Goal: Task Accomplishment & Management: Manage account settings

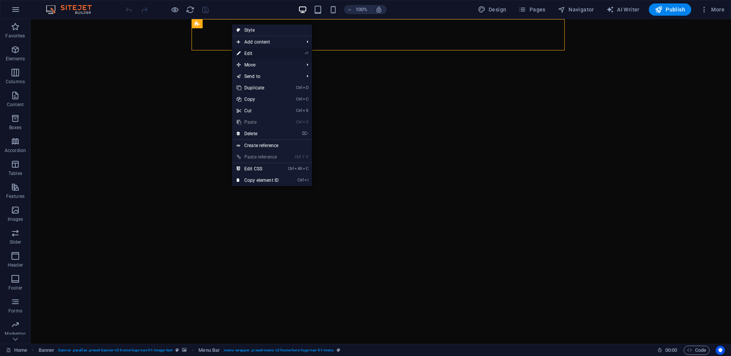
drag, startPoint x: 97, startPoint y: 33, endPoint x: 251, endPoint y: 52, distance: 155.5
click at [251, 52] on link "⏎ Edit" at bounding box center [257, 53] width 51 height 11
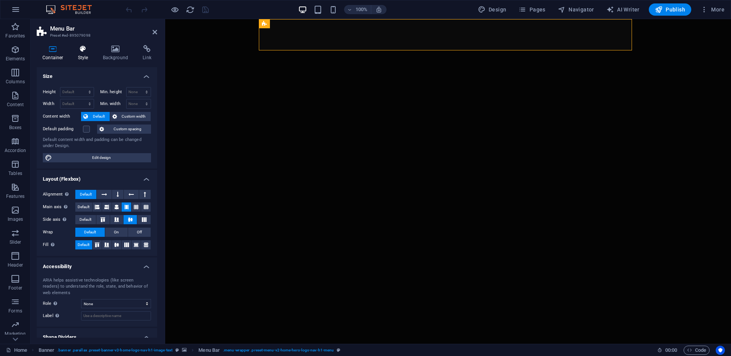
click at [82, 56] on h4 "Style" at bounding box center [84, 53] width 25 height 16
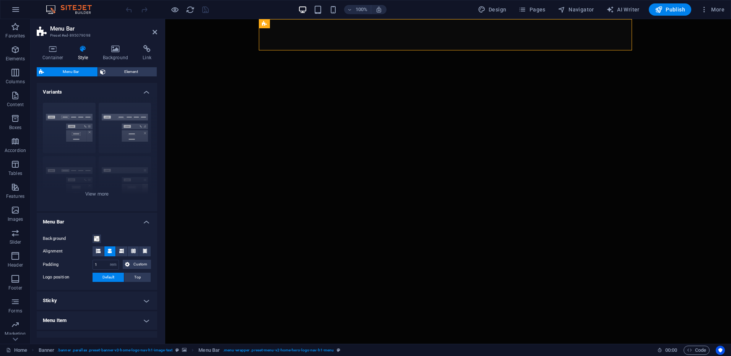
click at [144, 301] on h4 "Sticky" at bounding box center [97, 301] width 120 height 18
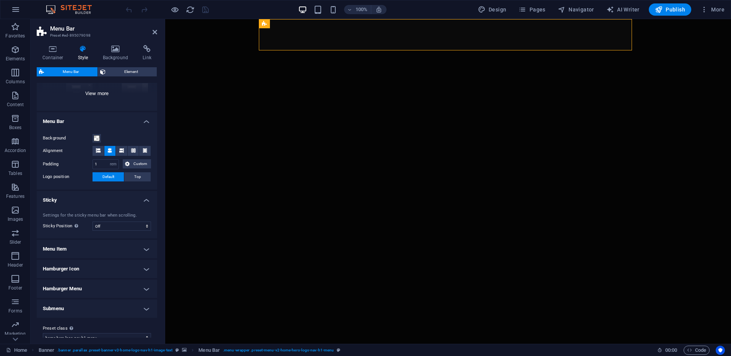
scroll to position [111, 0]
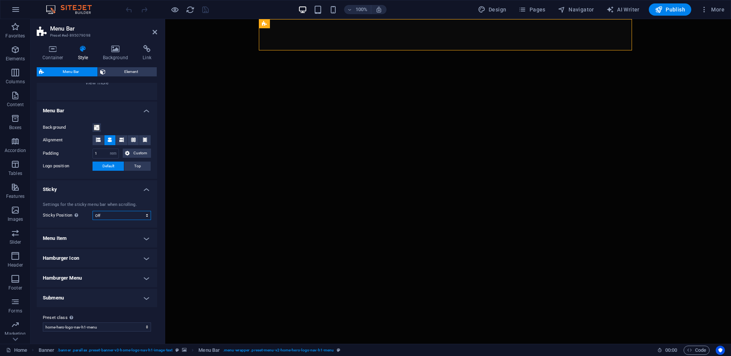
click at [120, 216] on select "Off Instant After menu After banner When scrolling up" at bounding box center [121, 215] width 58 height 9
select select "sticky_instant"
click at [92, 211] on select "Off Instant After menu After banner When scrolling up" at bounding box center [121, 215] width 58 height 9
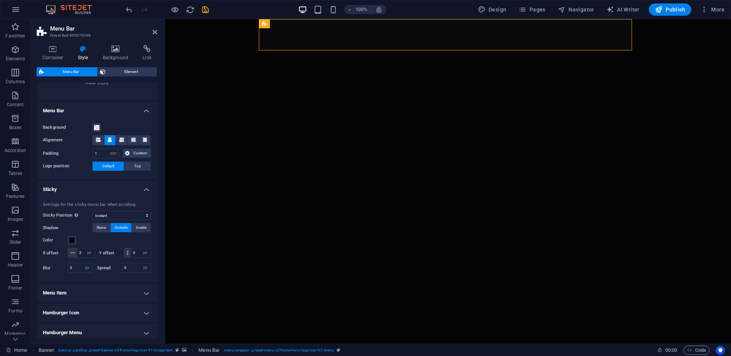
scroll to position [0, 0]
click at [73, 240] on span at bounding box center [72, 240] width 6 height 6
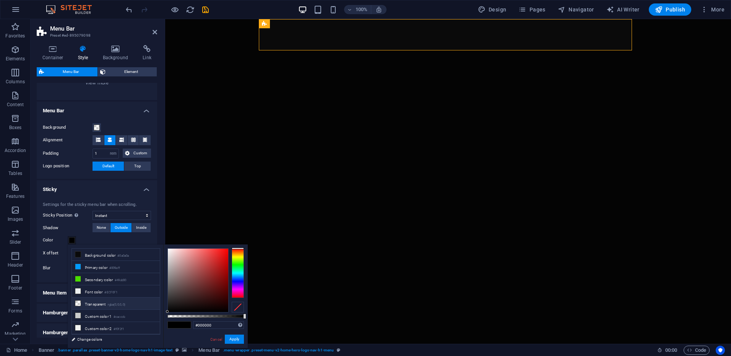
click at [100, 300] on li "Transparent rgba(0,0,0,.0)" at bounding box center [116, 304] width 88 height 12
type input "rgba(0, 0, 0, 0)"
click at [230, 338] on button "Apply" at bounding box center [234, 339] width 19 height 9
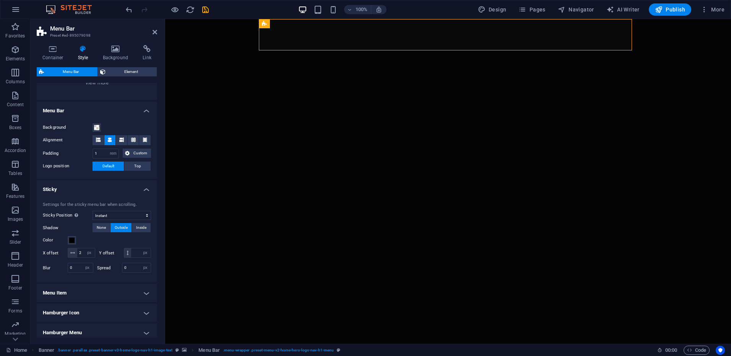
click at [143, 302] on h4 "Menu Item" at bounding box center [97, 293] width 120 height 18
click at [143, 298] on h4 "Menu Item" at bounding box center [97, 291] width 120 height 14
click at [120, 216] on select "Off Instant After menu After banner When scrolling up" at bounding box center [121, 215] width 58 height 9
click at [271, 24] on span "Menu Bar" at bounding box center [280, 23] width 20 height 5
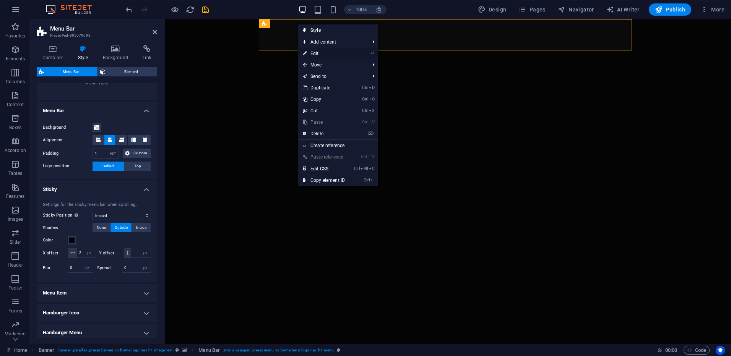
click at [327, 51] on link "⏎ Edit" at bounding box center [323, 53] width 51 height 11
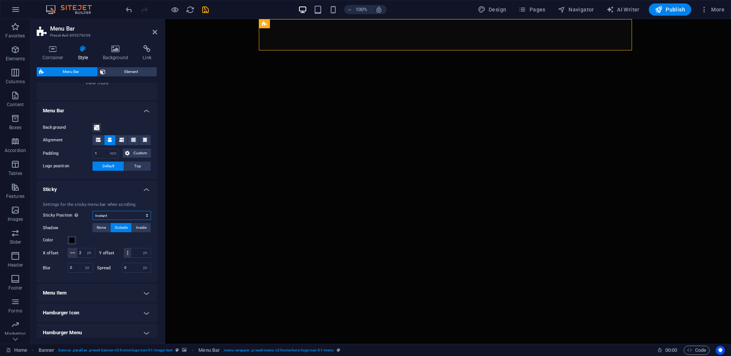
click at [110, 215] on select "Off Instant After menu After banner When scrolling up" at bounding box center [121, 215] width 58 height 9
click at [92, 211] on select "Off Instant After menu After banner When scrolling up" at bounding box center [121, 215] width 58 height 9
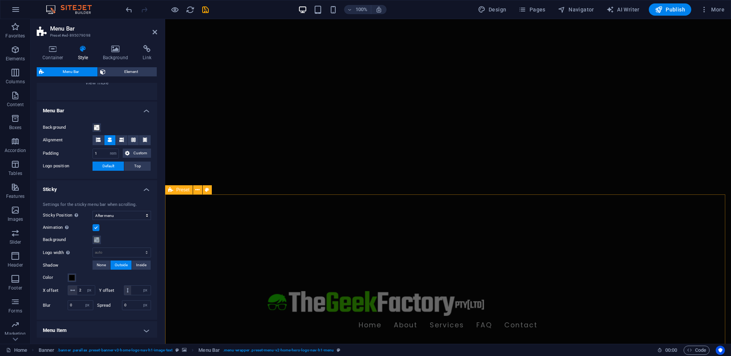
scroll to position [38, 0]
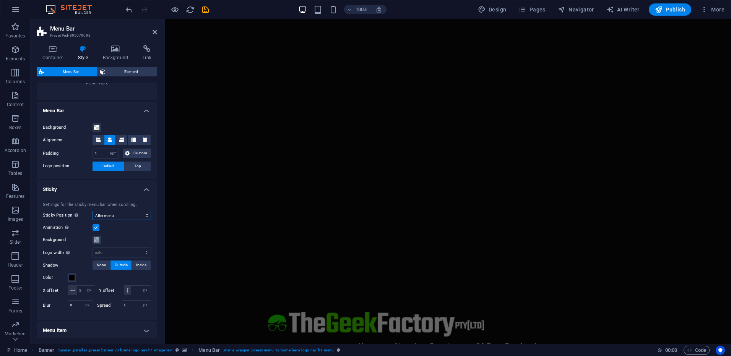
click at [123, 214] on select "Off Instant After menu After banner When scrolling up" at bounding box center [121, 215] width 58 height 9
click at [92, 211] on select "Off Instant After menu After banner When scrolling up" at bounding box center [121, 215] width 58 height 9
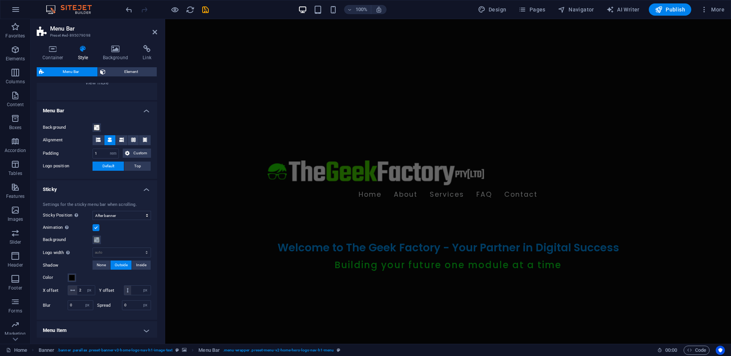
scroll to position [0, 0]
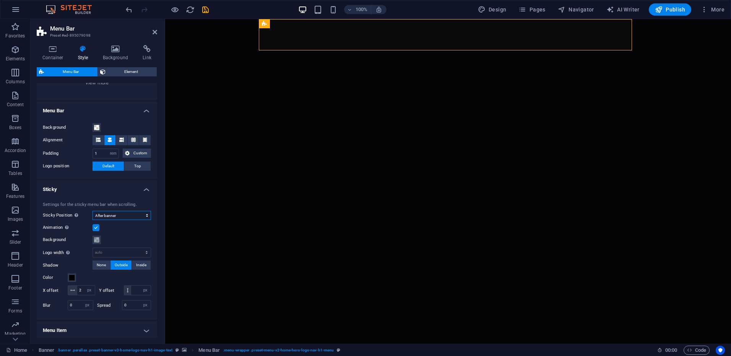
click at [123, 215] on select "Off Instant After menu After banner When scrolling up" at bounding box center [121, 215] width 58 height 9
click at [92, 211] on select "Off Instant After menu After banner When scrolling up" at bounding box center [121, 215] width 58 height 9
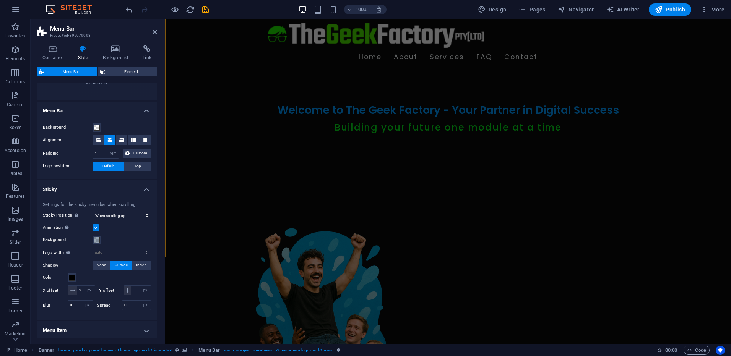
scroll to position [344, 0]
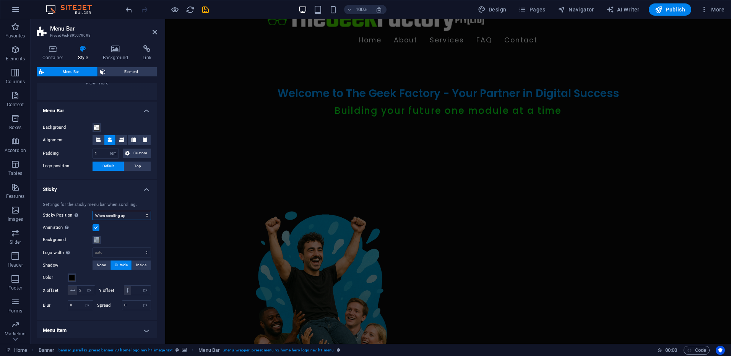
click at [125, 216] on select "Off Instant After menu After banner When scrolling up" at bounding box center [121, 215] width 58 height 9
click at [92, 211] on select "Off Instant After menu After banner When scrolling up" at bounding box center [121, 215] width 58 height 9
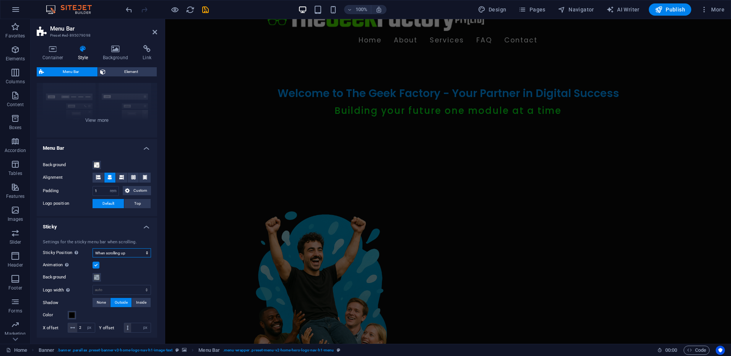
scroll to position [60, 0]
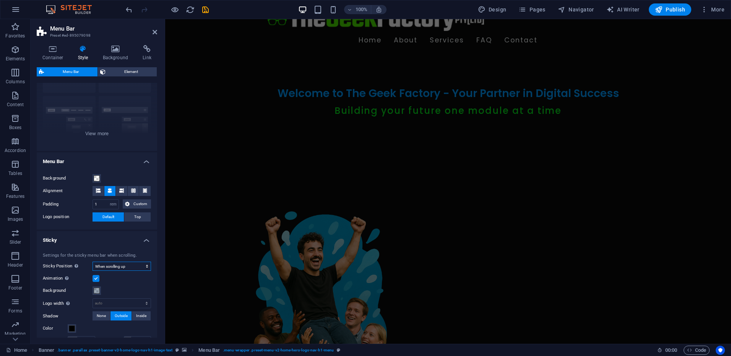
click at [120, 265] on select "Off Instant After menu After banner When scrolling up" at bounding box center [121, 266] width 58 height 9
select select "sticky_instant"
click at [92, 262] on select "Off Instant After menu After banner When scrolling up" at bounding box center [121, 266] width 58 height 9
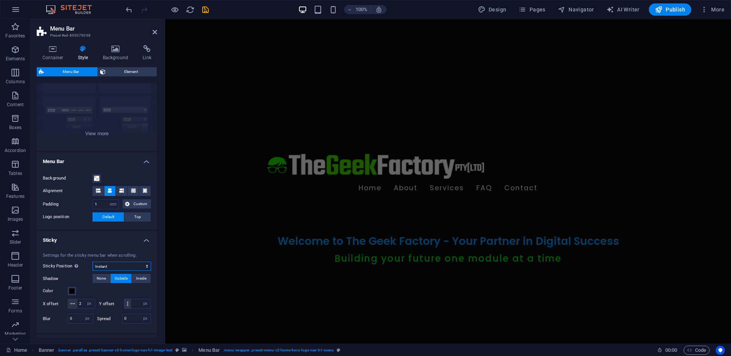
scroll to position [0, 0]
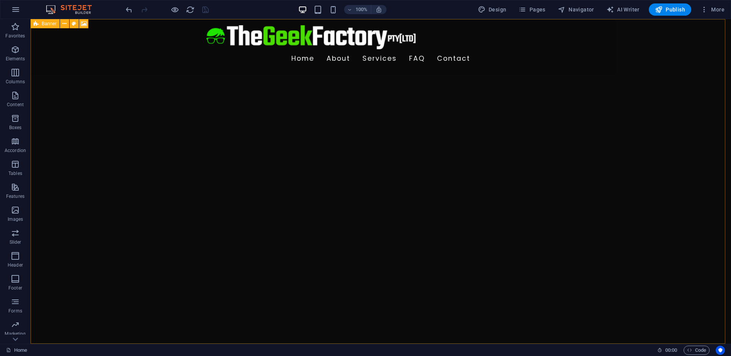
click at [35, 24] on icon at bounding box center [36, 23] width 5 height 9
click at [63, 26] on span "Menu Bar" at bounding box center [65, 23] width 20 height 5
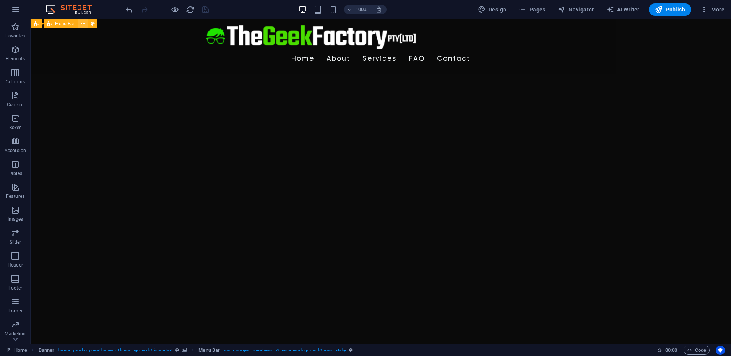
click at [80, 25] on button at bounding box center [82, 23] width 9 height 9
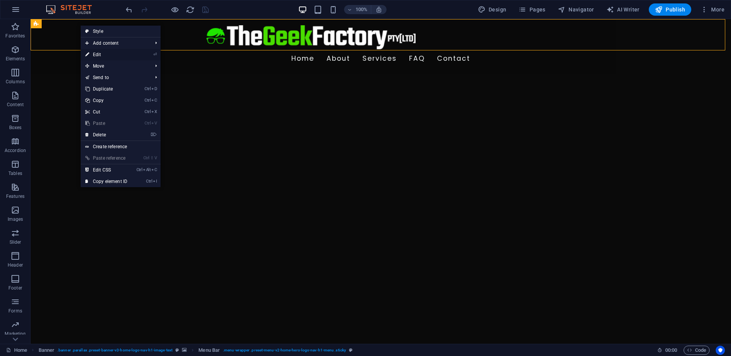
click at [97, 52] on link "⏎ Edit" at bounding box center [106, 54] width 51 height 11
select select "rem"
select select "sticky_instant"
select select "px"
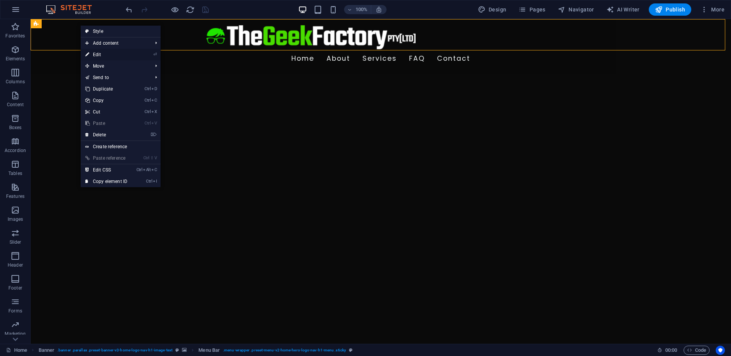
select select "px"
select select "preset-menu-v2-home-hero-logo-nav-h1-menu"
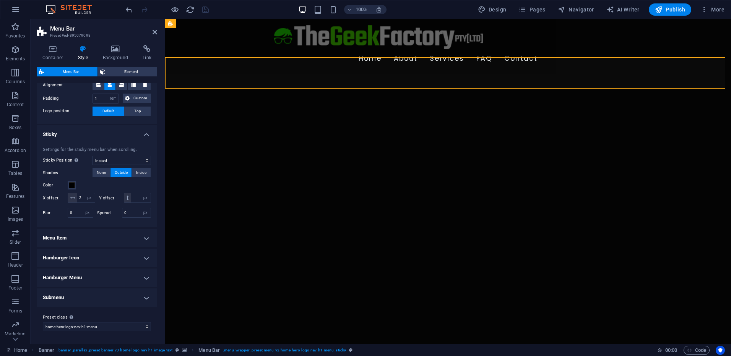
scroll to position [176, 0]
click at [111, 238] on h4 "Menu Item" at bounding box center [97, 238] width 120 height 18
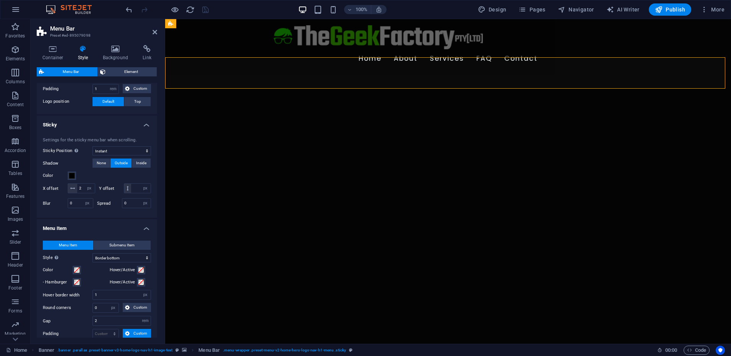
click at [111, 233] on h4 "Menu Item" at bounding box center [97, 226] width 120 height 14
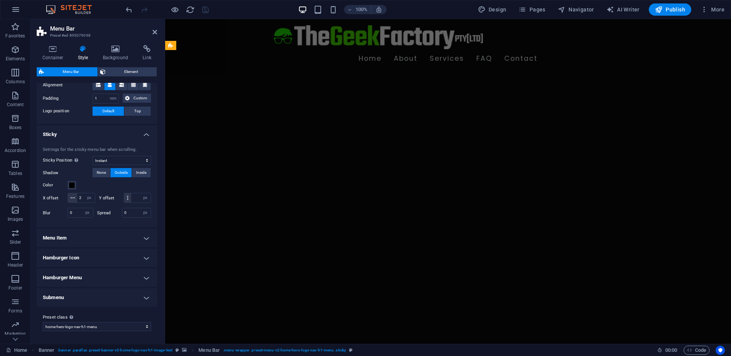
scroll to position [38, 0]
